Goal: Information Seeking & Learning: Learn about a topic

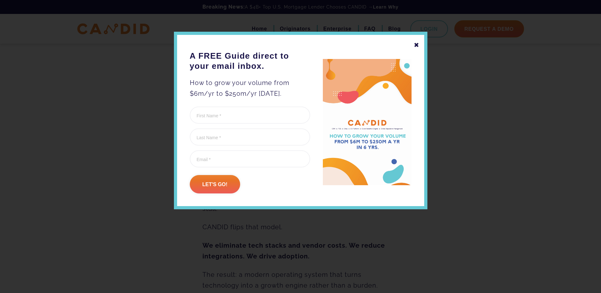
scroll to position [697, 0]
click at [415, 44] on div "✖" at bounding box center [417, 45] width 6 height 11
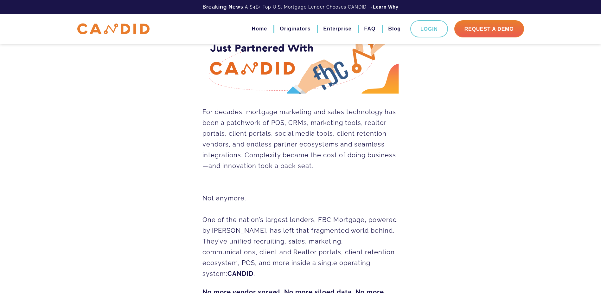
scroll to position [0, 0]
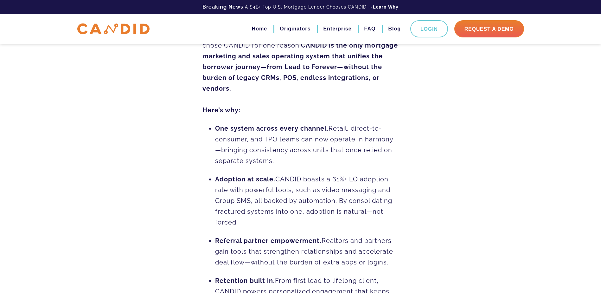
scroll to position [507, 0]
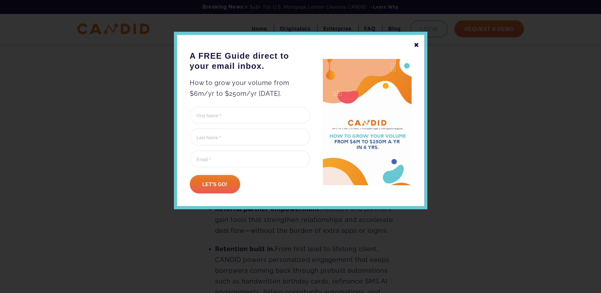
click at [415, 46] on div "✖" at bounding box center [417, 45] width 6 height 11
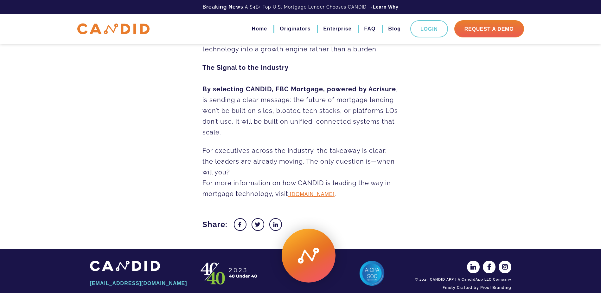
scroll to position [906, 0]
click at [371, 262] on img at bounding box center [371, 272] width 25 height 25
click at [373, 29] on link "FAQ" at bounding box center [369, 28] width 11 height 11
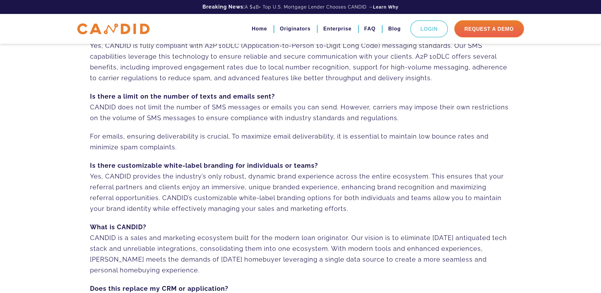
scroll to position [317, 0]
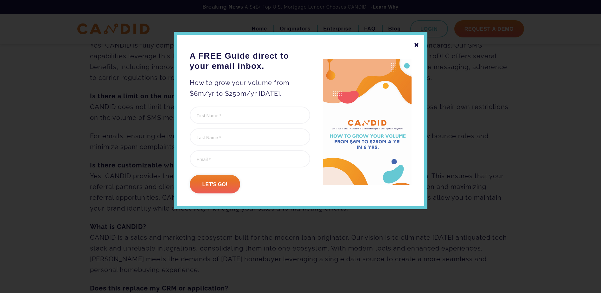
click at [418, 46] on div "✖" at bounding box center [417, 45] width 6 height 11
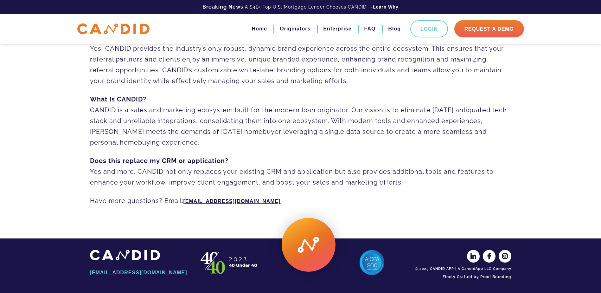
scroll to position [444, 0]
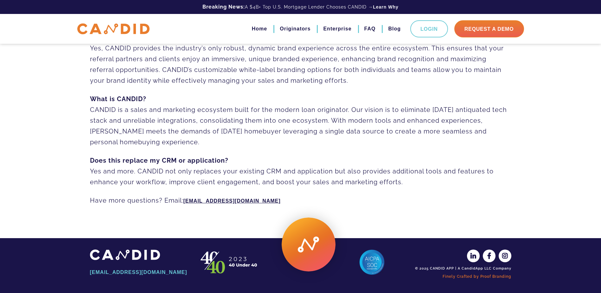
click at [491, 275] on link "Finely Crafted by Proof Branding" at bounding box center [462, 276] width 98 height 11
click at [264, 26] on link "Home" at bounding box center [259, 28] width 15 height 11
